Goal: Navigation & Orientation: Understand site structure

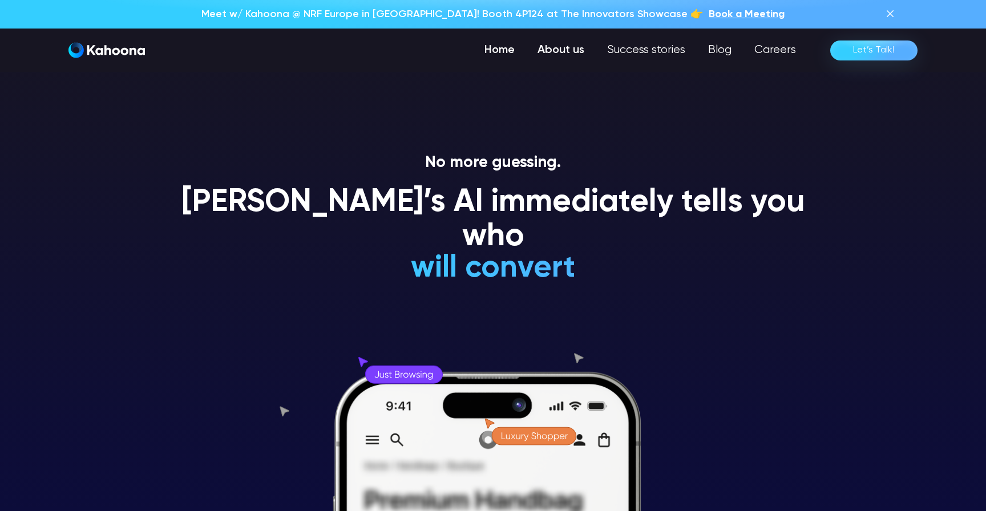
click at [572, 51] on link "About us" at bounding box center [561, 50] width 70 height 23
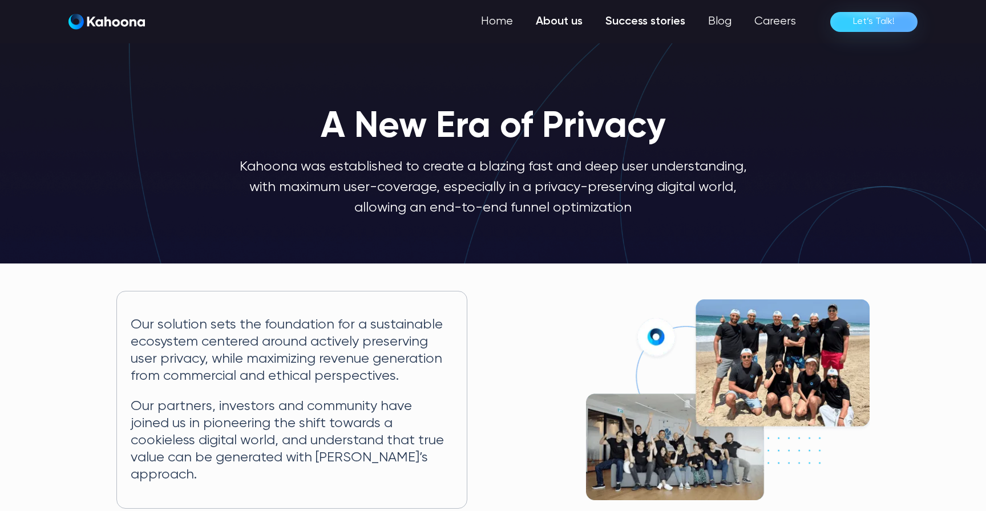
click at [642, 22] on link "Success stories" at bounding box center [645, 21] width 103 height 23
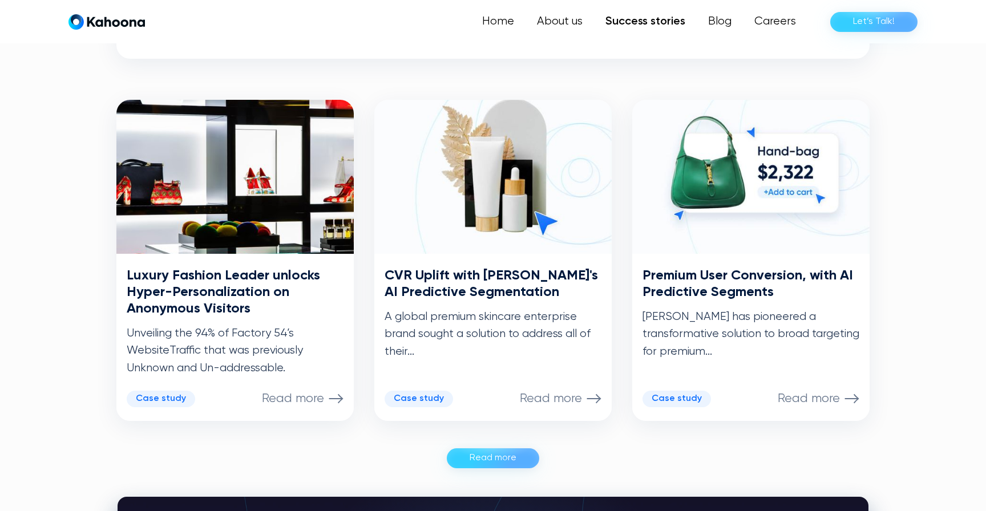
scroll to position [528, 0]
